Goal: Navigation & Orientation: Find specific page/section

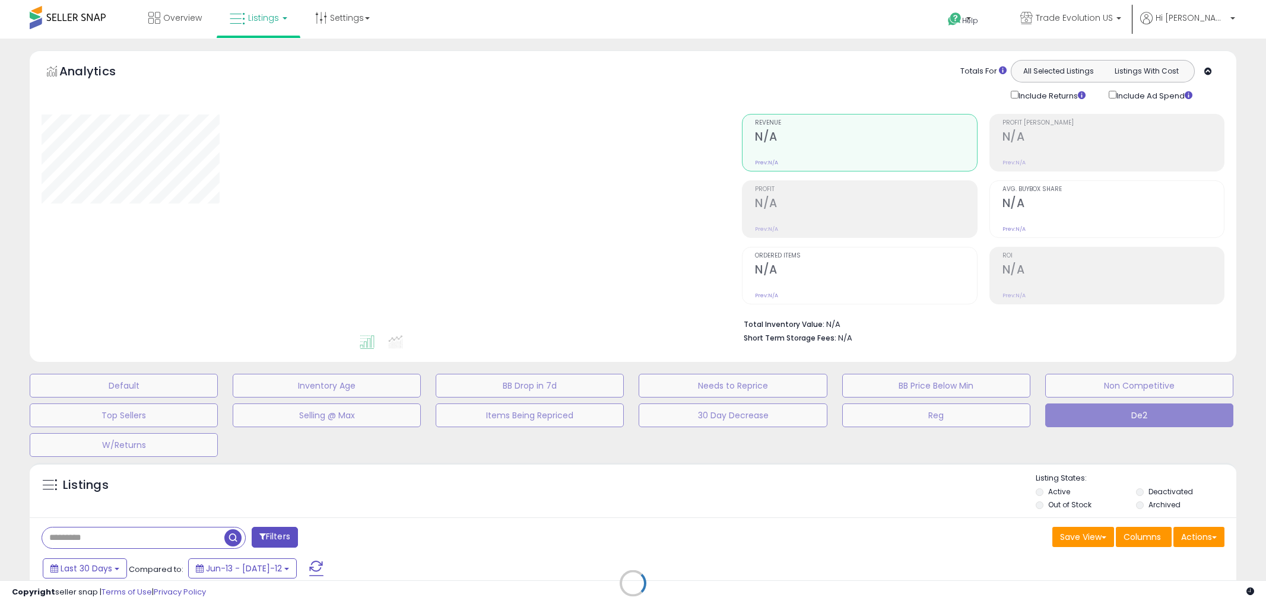
type input "**********"
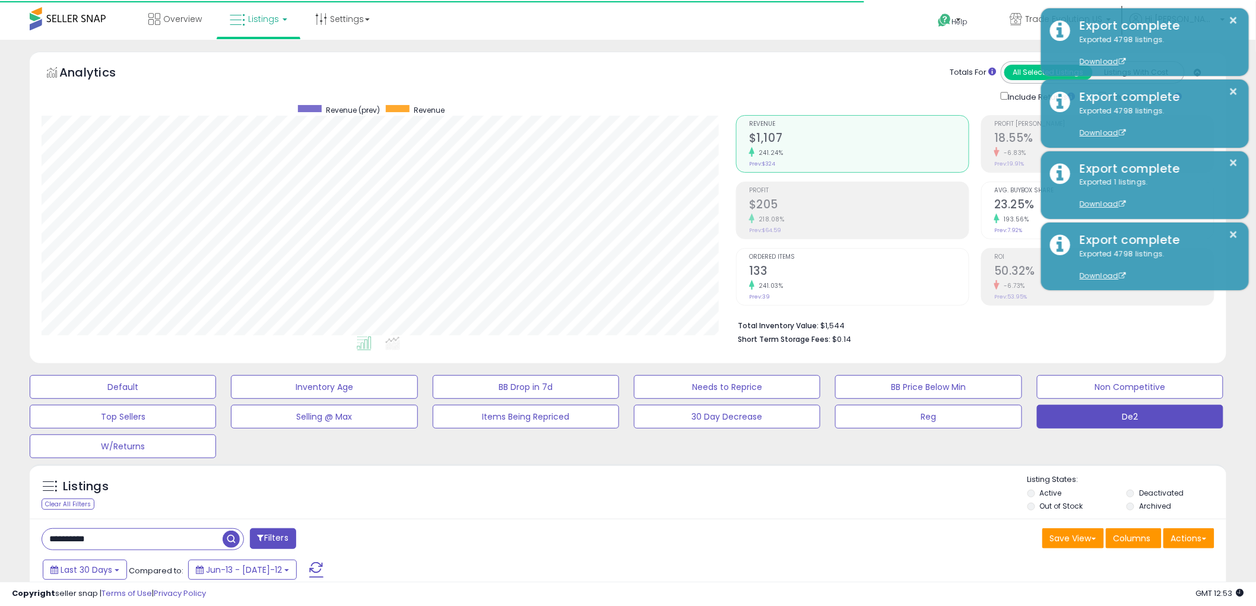
scroll to position [243, 694]
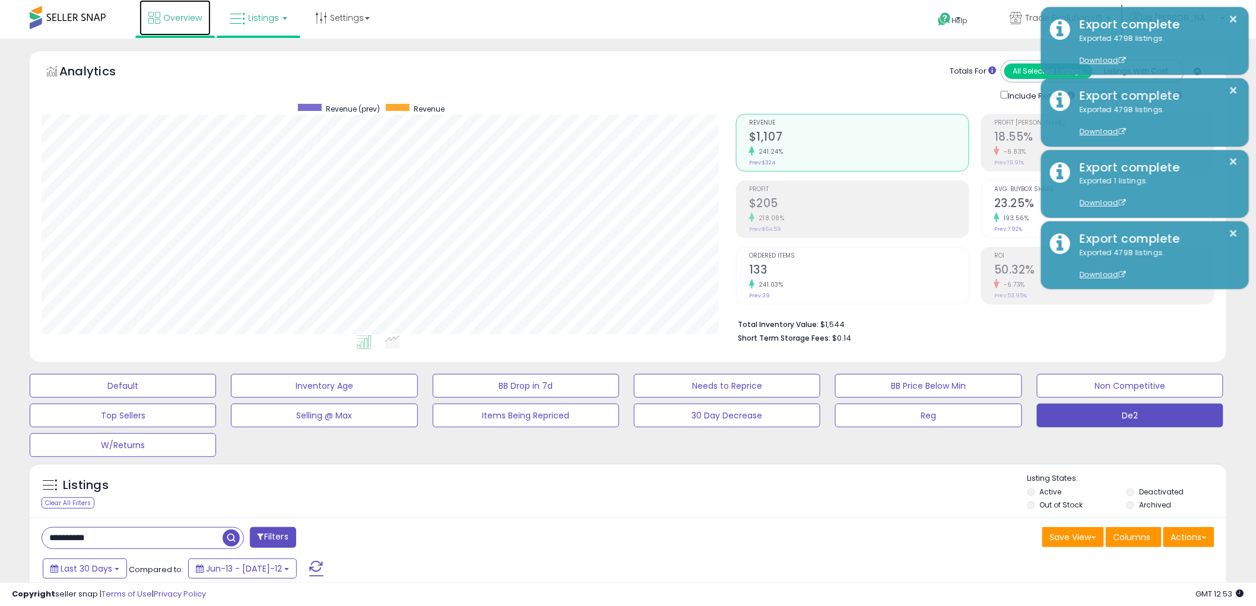
click at [177, 15] on span "Overview" at bounding box center [182, 18] width 39 height 12
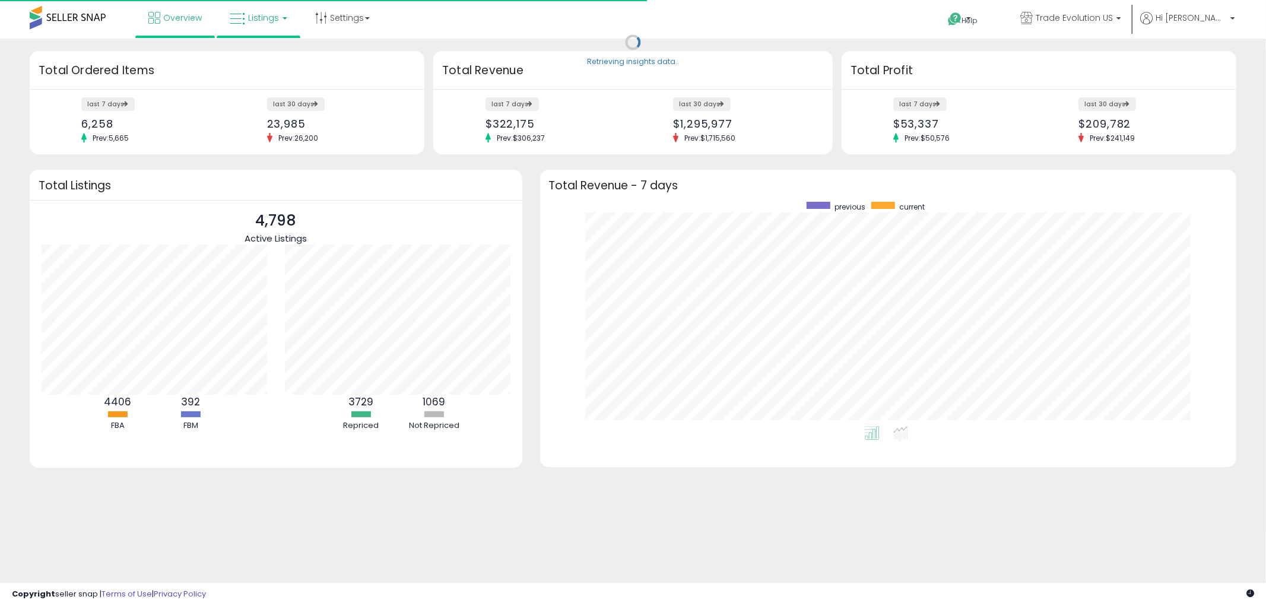
click at [267, 21] on span "Listings" at bounding box center [263, 18] width 31 height 12
click at [269, 56] on icon at bounding box center [268, 58] width 52 height 15
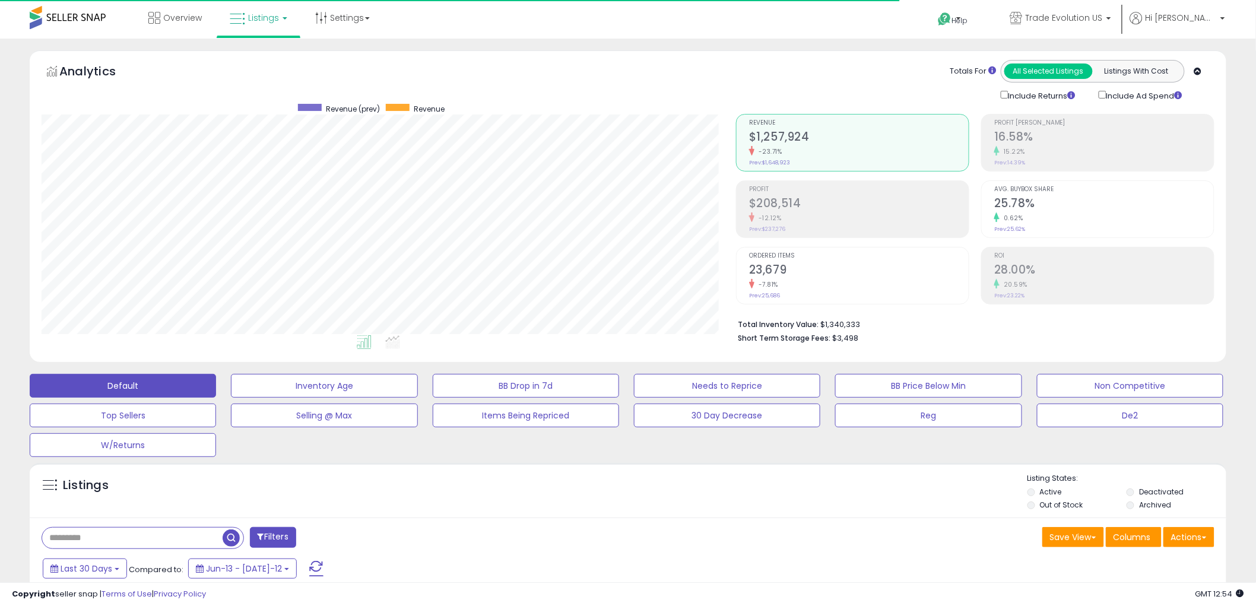
scroll to position [243, 694]
